Goal: Task Accomplishment & Management: Complete application form

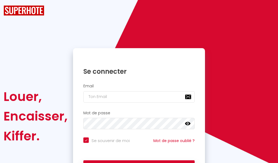
checkbox input "true"
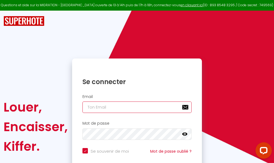
click at [145, 107] on input "email" at bounding box center [136, 106] width 109 height 11
type input "m"
checkbox input "true"
type input "ma"
checkbox input "true"
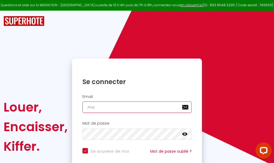
type input "mar"
checkbox input "true"
type input "marc"
checkbox input "true"
type input "marcd"
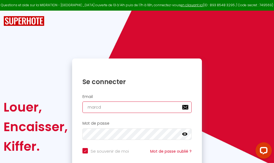
checkbox input "true"
type input "marcdp"
checkbox input "true"
type input "marcdpo"
checkbox input "true"
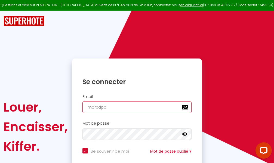
type input "marcdpoz"
checkbox input "true"
type input "marcdpoz."
checkbox input "true"
type input "marcdpoz.l"
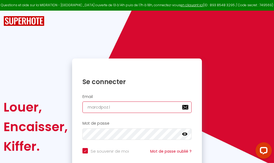
checkbox input "true"
type input "marcdpoz.lo"
checkbox input "true"
type input "marcdpoz.loc"
checkbox input "true"
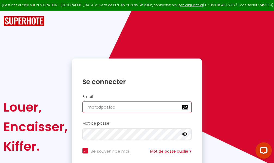
type input "marcdpoz.loca"
checkbox input "true"
type input "marcdpoz.locat"
checkbox input "true"
type input "marcdpoz.locati"
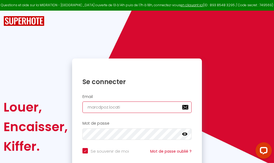
checkbox input "true"
type input "marcdpoz.locatio"
checkbox input "true"
type input "marcdpoz.location"
checkbox input "true"
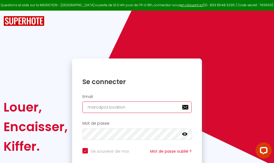
type input "marcdpoz.location@"
checkbox input "true"
type input "marcdpoz.location@g"
checkbox input "true"
type input "marcdpoz.location@gm"
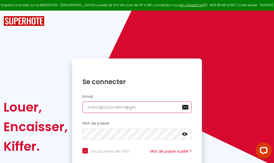
checkbox input "true"
type input "marcdpoz.location@gma"
checkbox input "true"
type input "marcdpoz.location@gmai"
checkbox input "true"
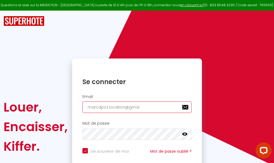
type input "marcdpoz.location@gmail"
checkbox input "true"
type input "marcdpoz.location@gmail."
checkbox input "true"
type input "marcdpoz.location@gmail.c"
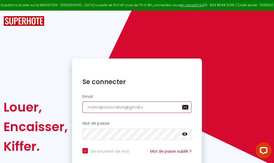
checkbox input "true"
type input "marcdpoz.location@gmail.co"
checkbox input "true"
type input "marcdpoz.location@gmail.com"
checkbox input "true"
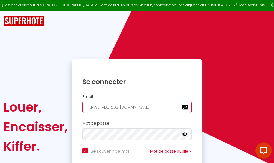
type input "marcdpoz.location@gmail.com"
click at [142, 108] on input "email" at bounding box center [136, 106] width 109 height 11
